Goal: Navigation & Orientation: Find specific page/section

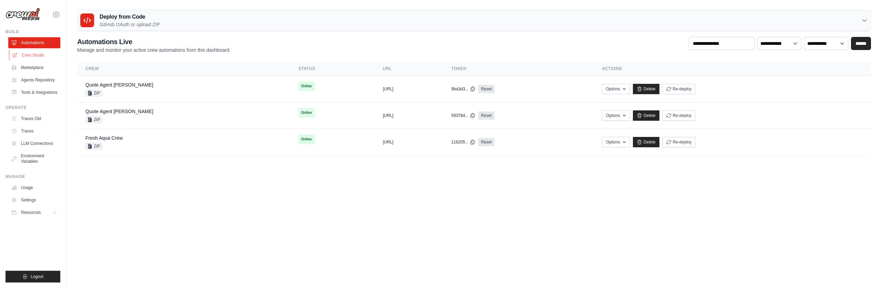
click at [37, 52] on link "Crew Studio" at bounding box center [35, 55] width 52 height 11
click at [59, 14] on icon at bounding box center [56, 14] width 6 height 6
click at [55, 11] on icon at bounding box center [56, 14] width 6 height 6
click at [116, 199] on body "[PERSON_NAME][EMAIL_ADDRESS][PERSON_NAME][DOMAIN_NAME] Settings Build Automatio…" at bounding box center [441, 144] width 882 height 288
